Goal: Find specific page/section: Find specific page/section

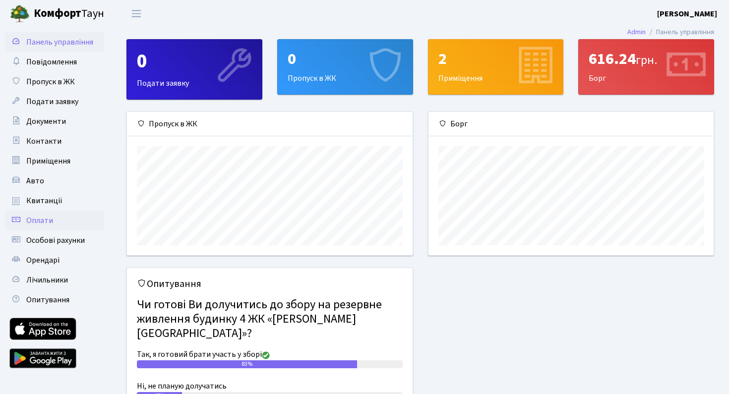
click at [50, 211] on link "Оплати" at bounding box center [54, 221] width 99 height 20
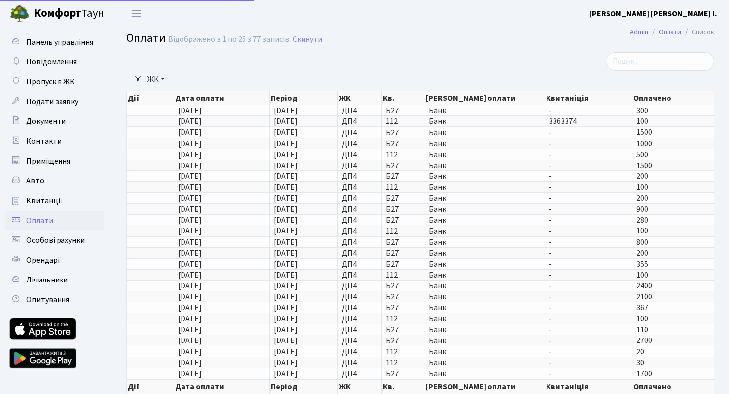
select select "25"
click at [56, 199] on span "Квитанції" at bounding box center [44, 200] width 36 height 11
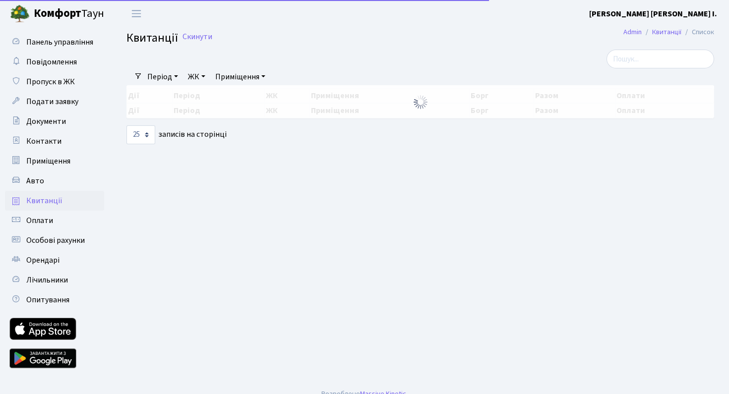
select select "25"
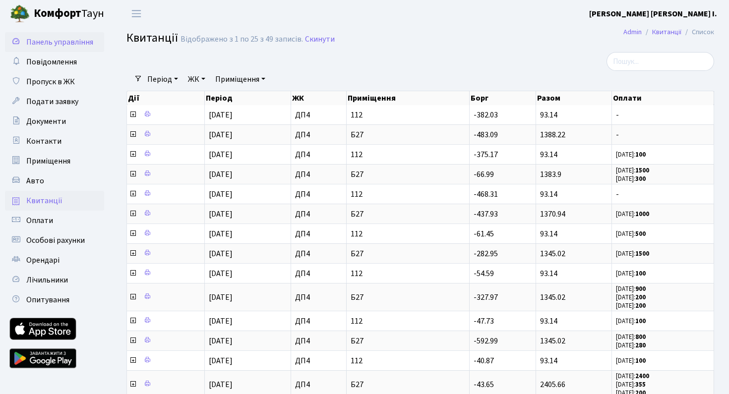
click at [59, 50] on link "Панель управління" at bounding box center [54, 42] width 99 height 20
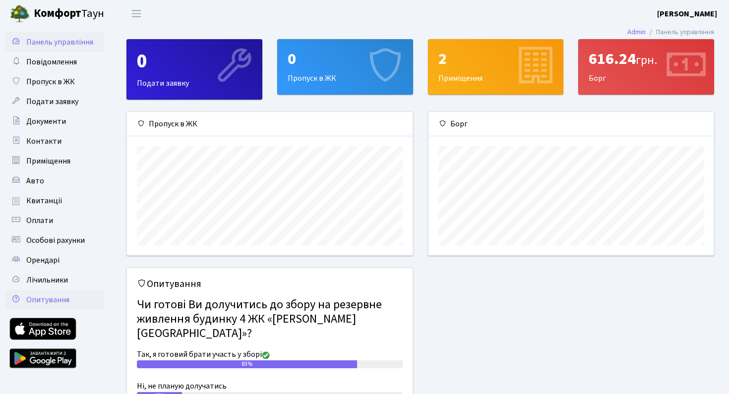
click at [45, 297] on span "Опитування" at bounding box center [47, 299] width 43 height 11
